Goal: Participate in discussion: Engage in conversation with other users on a specific topic

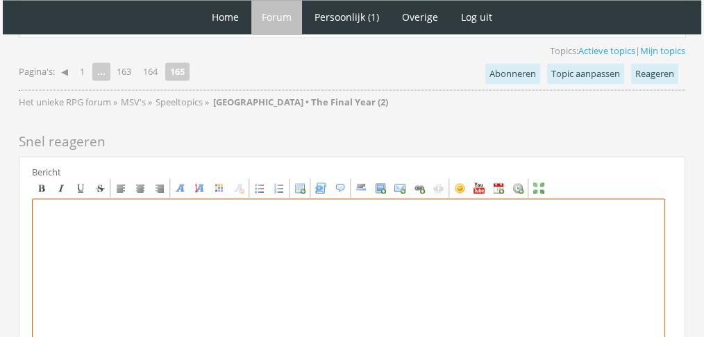
click at [558, 245] on textarea at bounding box center [348, 328] width 633 height 258
paste textarea "‘Dit pak is verschrikkelijk.’ Vol afgrijzen keek Joaquin naar het donkerrode pa…"
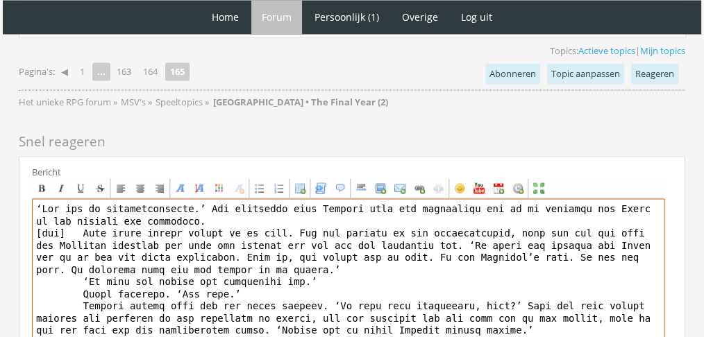
scroll to position [98, 0]
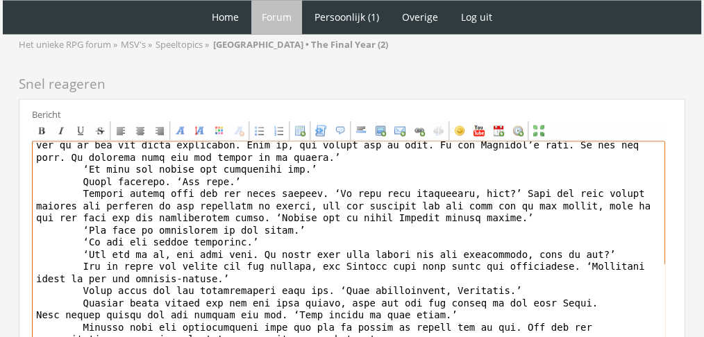
click at [43, 141] on textarea "To enrich screen reader interactions, please activate Accessibility in Grammarl…" at bounding box center [348, 270] width 633 height 258
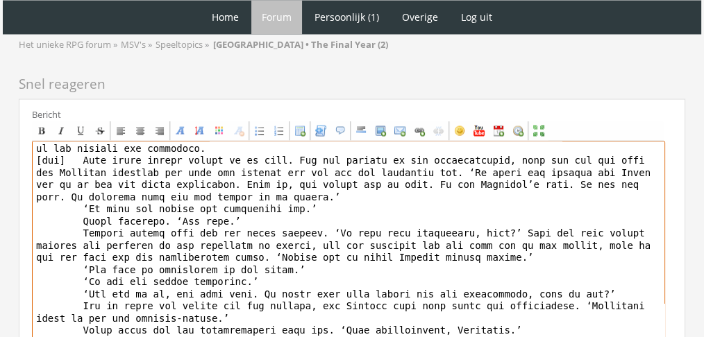
scroll to position [3, 0]
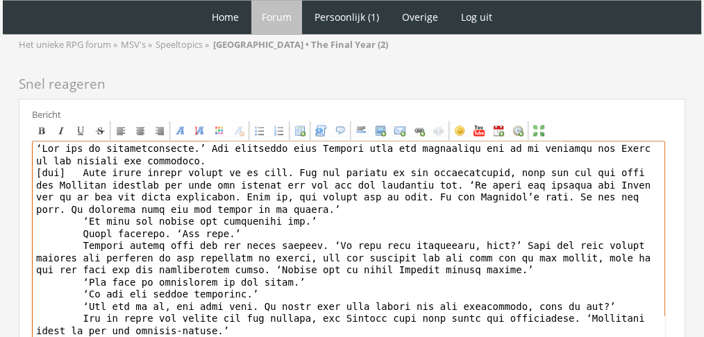
paste textarea "[center][b][font="Book Antiqua"][size="6"][color=#AB0000]J[/color][color=#A4000…"
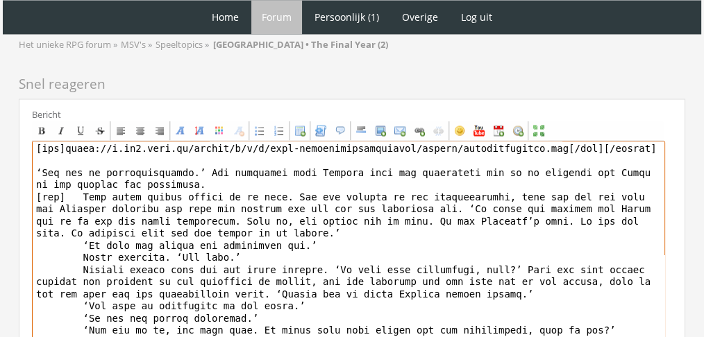
scroll to position [76, 0]
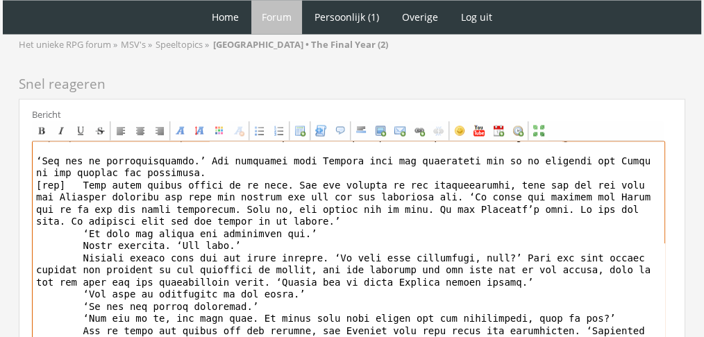
drag, startPoint x: 62, startPoint y: 124, endPoint x: 17, endPoint y: 121, distance: 45.3
click at [36, 171] on textarea "To enrich screen reader interactions, please activate Accessibility in Grammarl…" at bounding box center [348, 270] width 633 height 258
paste textarea "[tab]"
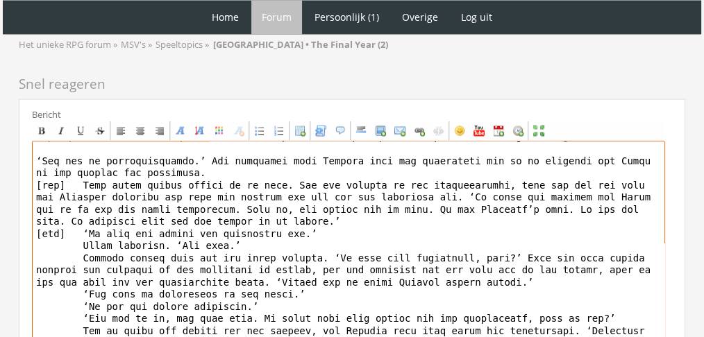
paste textarea "[tab]"
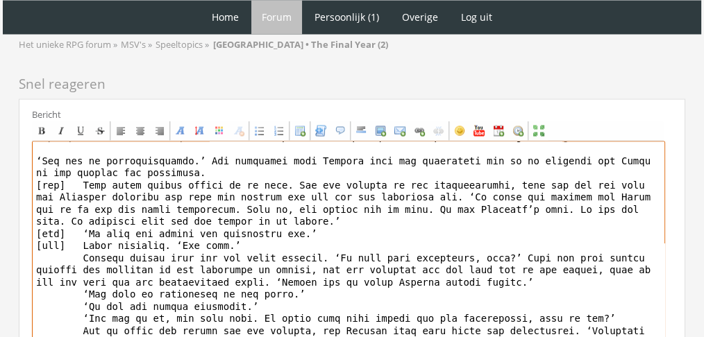
paste textarea "[tab]"
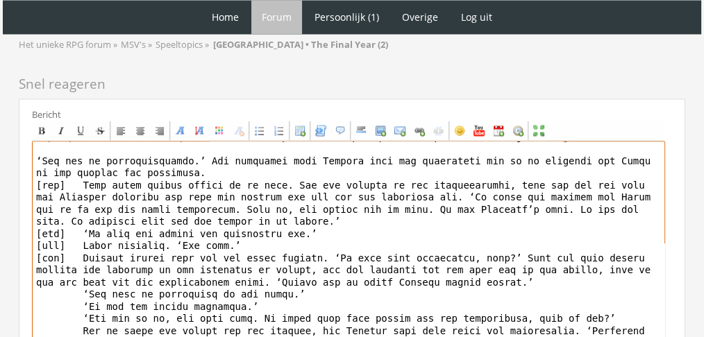
paste textarea "[tab]"
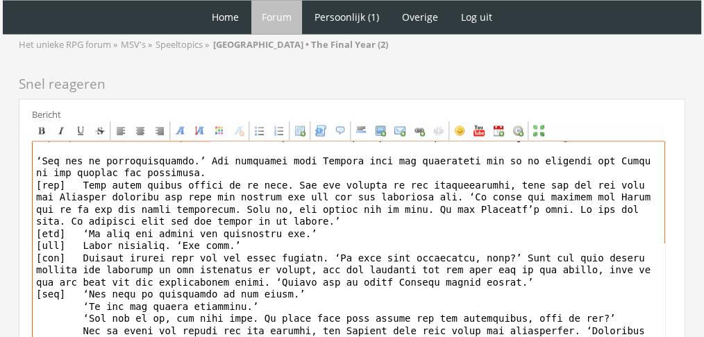
paste textarea "[tab]"
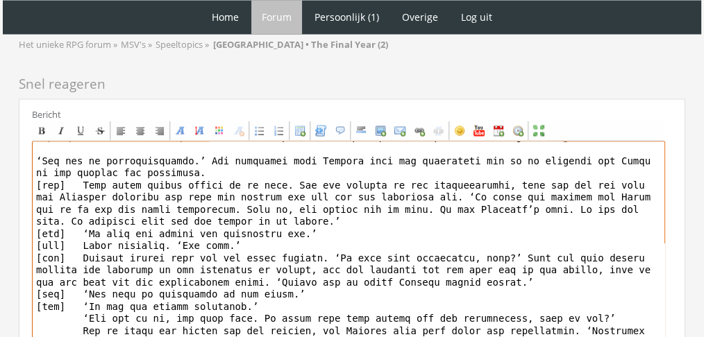
paste textarea "[tab]"
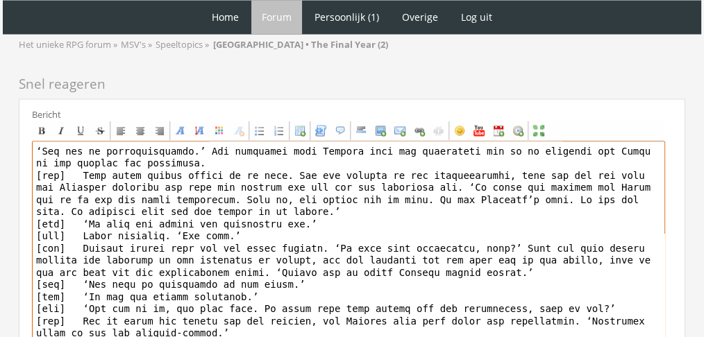
paste textarea "[tab]"
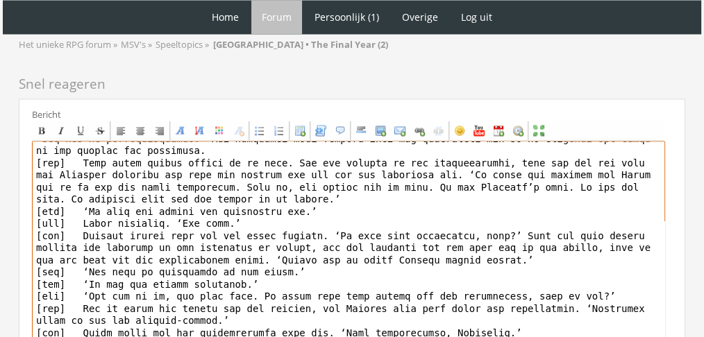
scroll to position [110, 0]
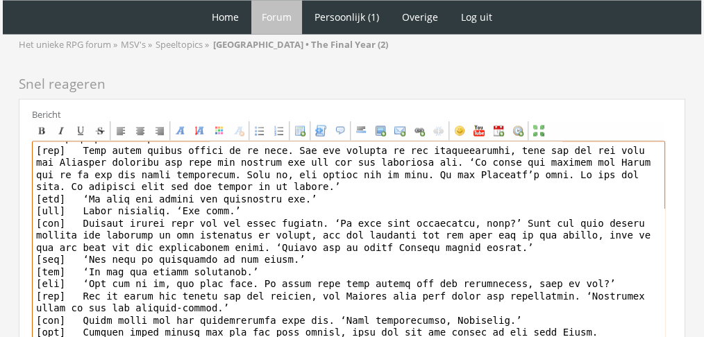
paste textarea "[tab]"
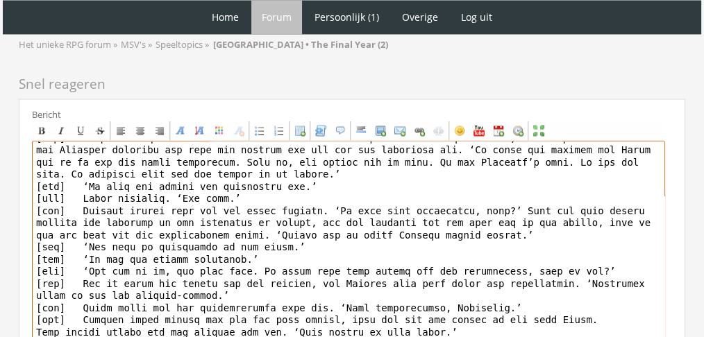
scroll to position [0, 0]
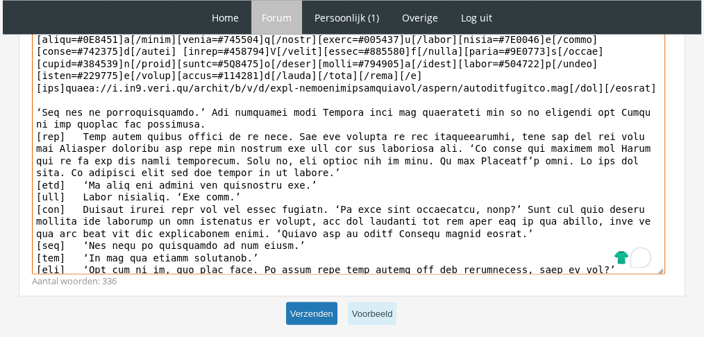
type textarea "[center][b][font="Book Antiqua"][size="6"][color=#AB0000]J[/color][color=#A4000…"
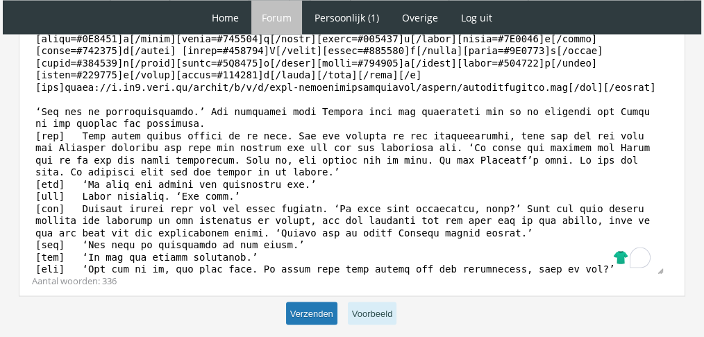
click at [314, 303] on button "Verzenden" at bounding box center [311, 314] width 51 height 23
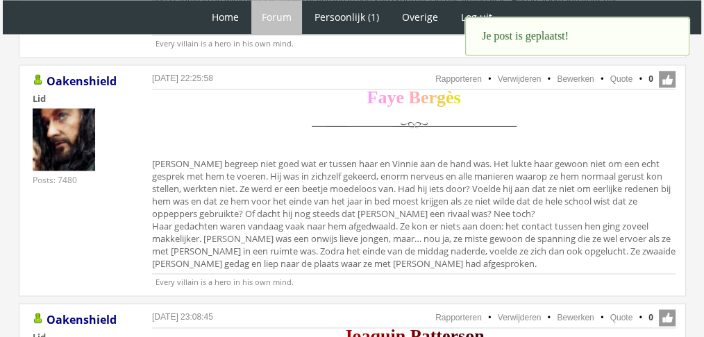
scroll to position [2339, 0]
